Goal: Task Accomplishment & Management: Manage account settings

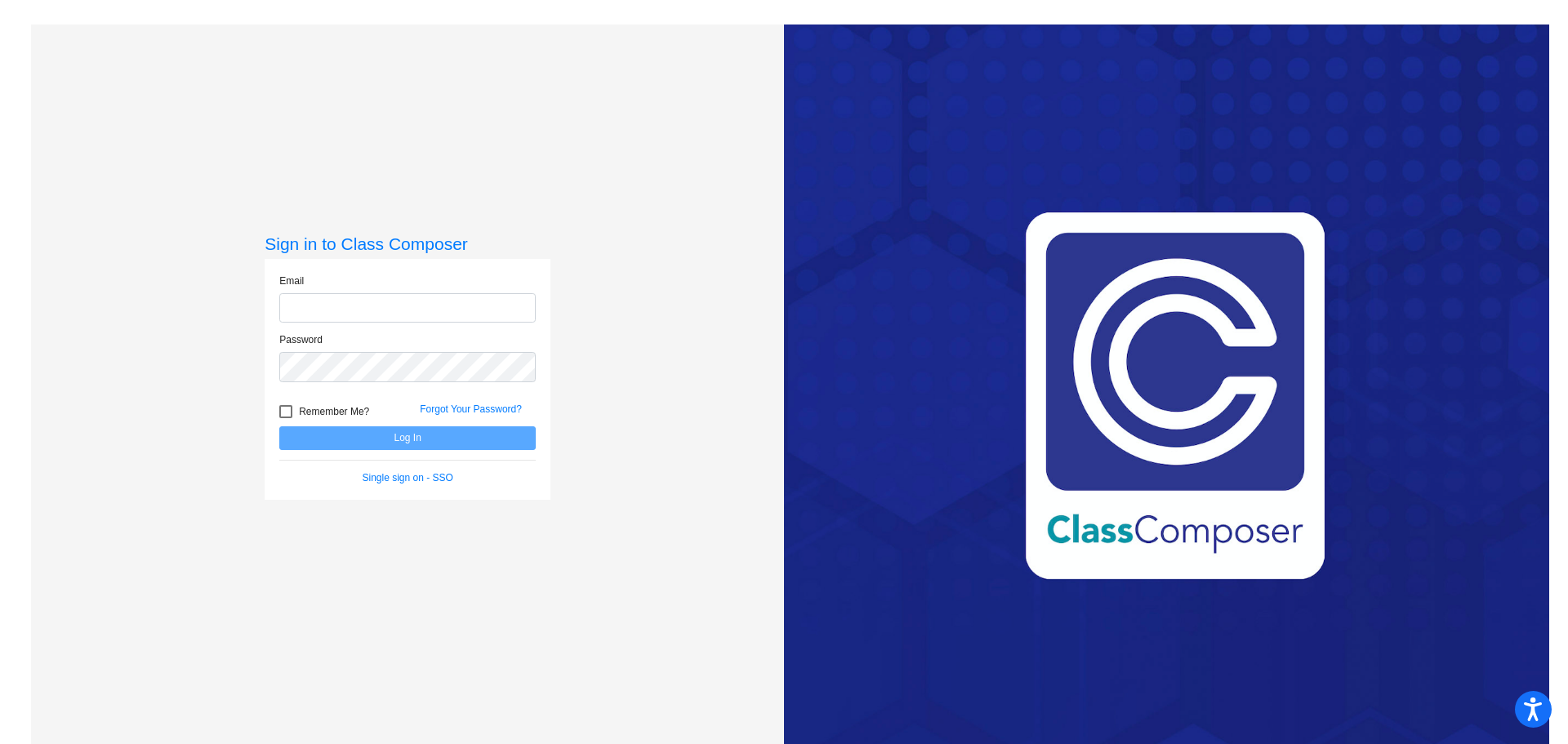
type input "[EMAIL_ADDRESS][DOMAIN_NAME]"
click at [350, 437] on button "Log In" at bounding box center [407, 438] width 257 height 23
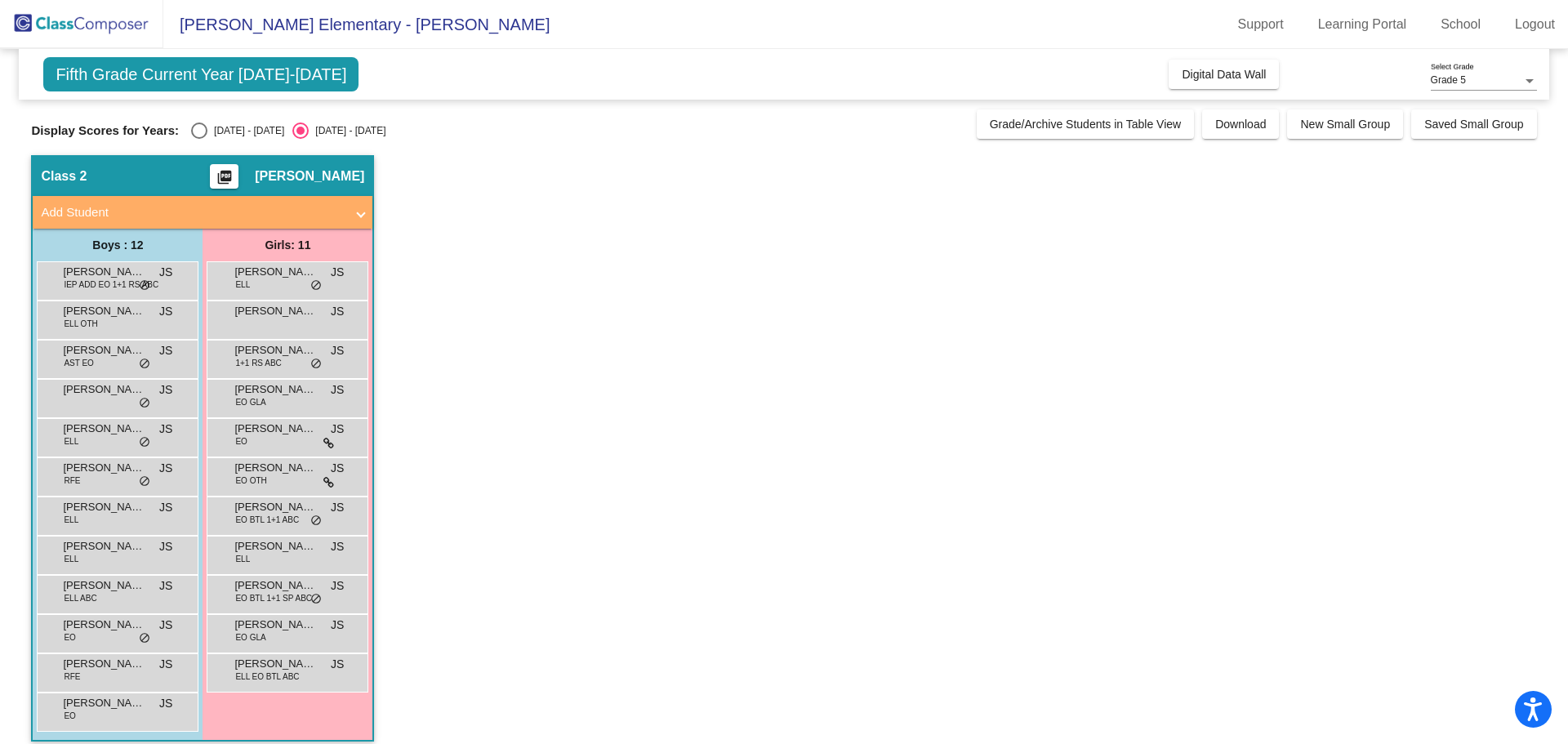
click at [203, 131] on div "Select an option" at bounding box center [199, 130] width 16 height 16
click at [200, 139] on input "[DATE] - [DATE]" at bounding box center [199, 139] width 1 height 1
radio input "true"
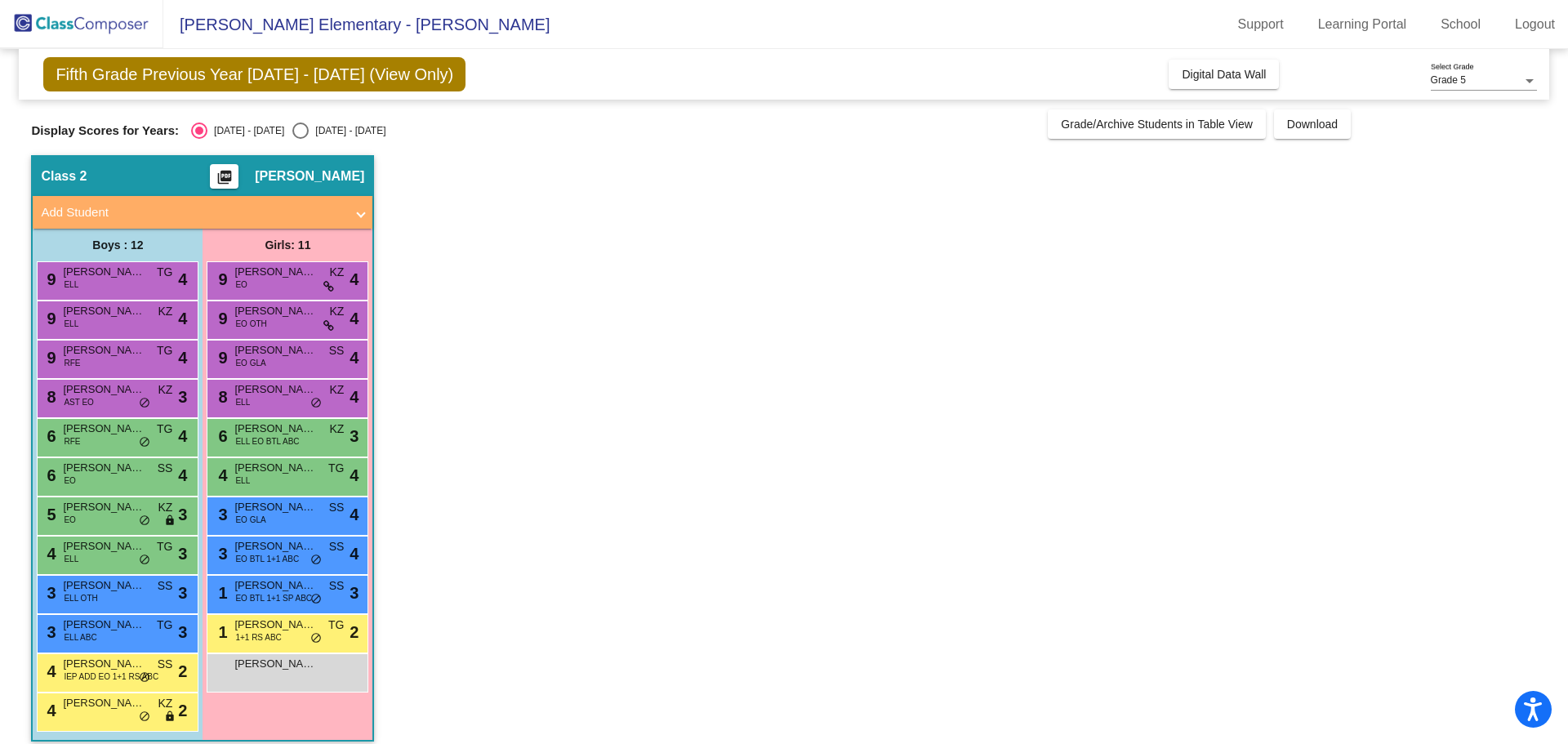
click at [293, 131] on div "Select an option" at bounding box center [301, 130] width 16 height 16
click at [300, 139] on input "[DATE] - [DATE]" at bounding box center [300, 139] width 1 height 1
radio input "true"
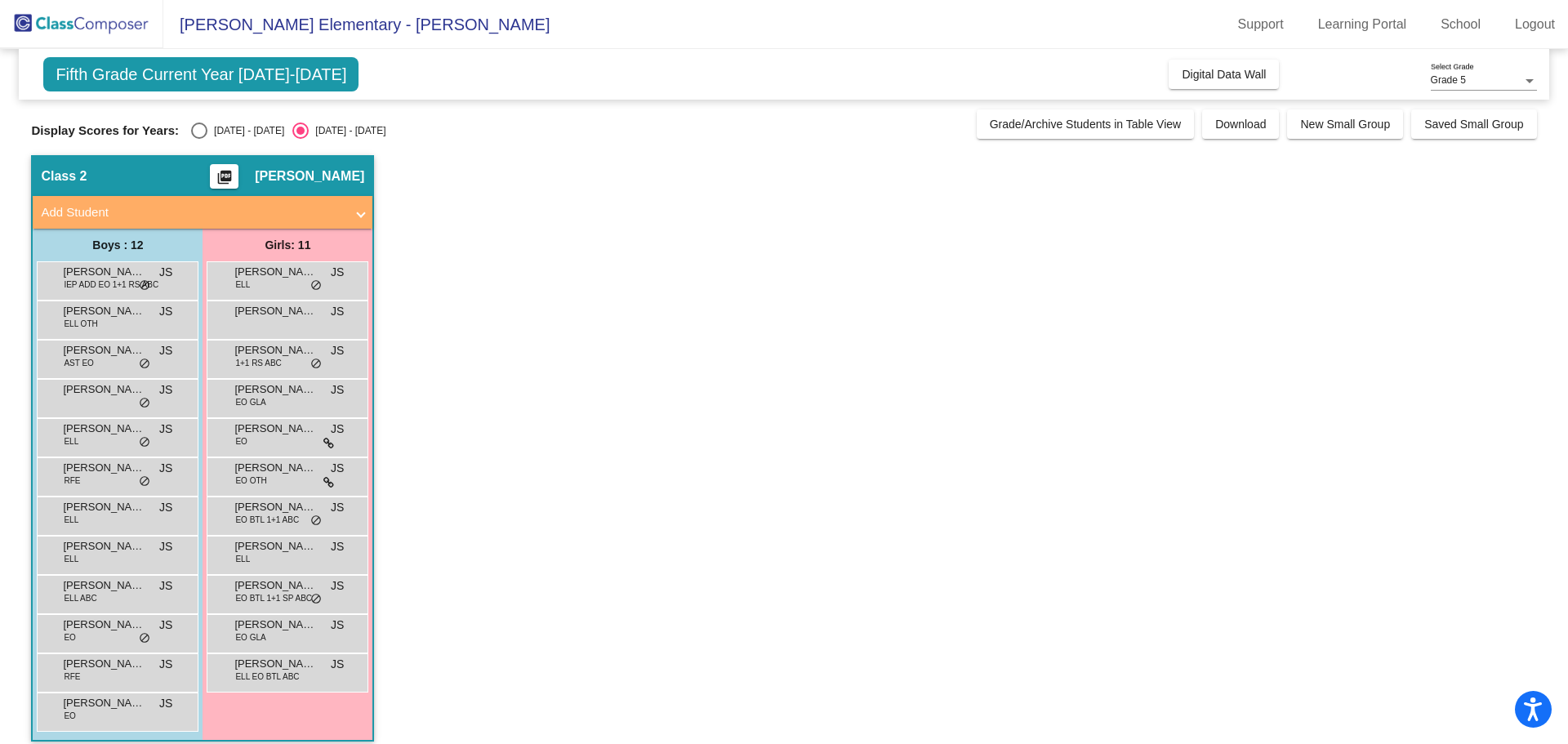
click at [201, 134] on div "Select an option" at bounding box center [199, 130] width 16 height 16
click at [200, 139] on input "[DATE] - [DATE]" at bounding box center [199, 139] width 1 height 1
radio input "true"
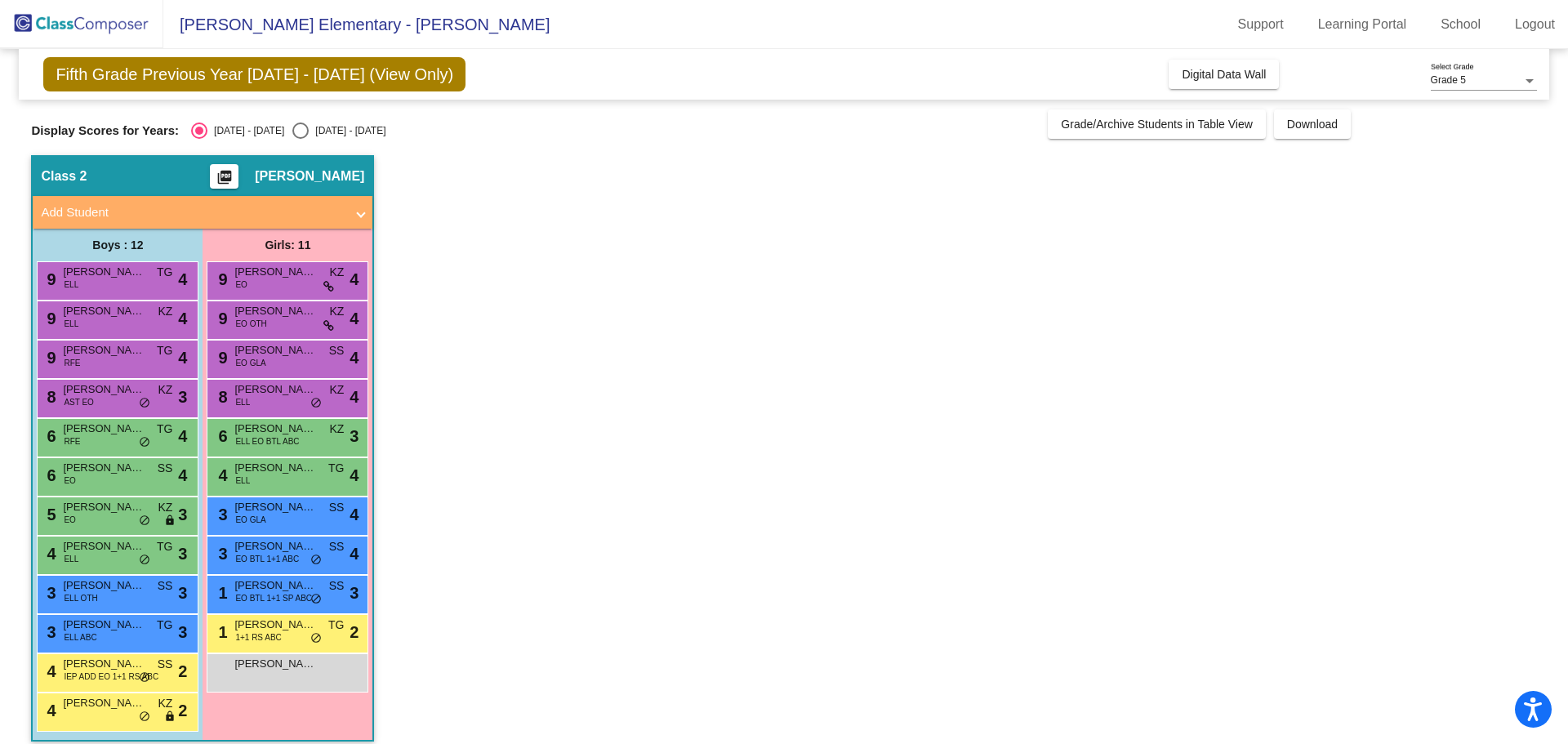
click at [293, 133] on div "Select an option" at bounding box center [301, 130] width 16 height 16
click at [300, 139] on input "[DATE] - [DATE]" at bounding box center [300, 139] width 1 height 1
radio input "true"
